Goal: Navigation & Orientation: Understand site structure

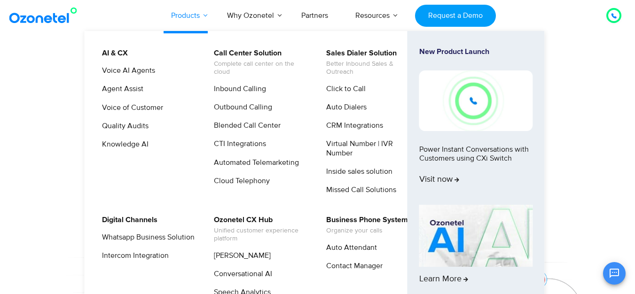
click at [205, 16] on link "Products" at bounding box center [185, 15] width 56 height 31
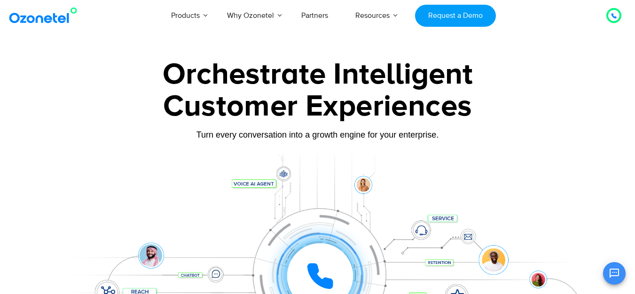
click at [49, 21] on img at bounding box center [45, 15] width 76 height 17
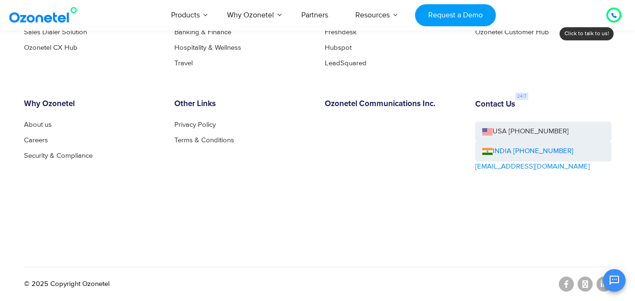
scroll to position [5128, 0]
